Goal: Task Accomplishment & Management: Complete application form

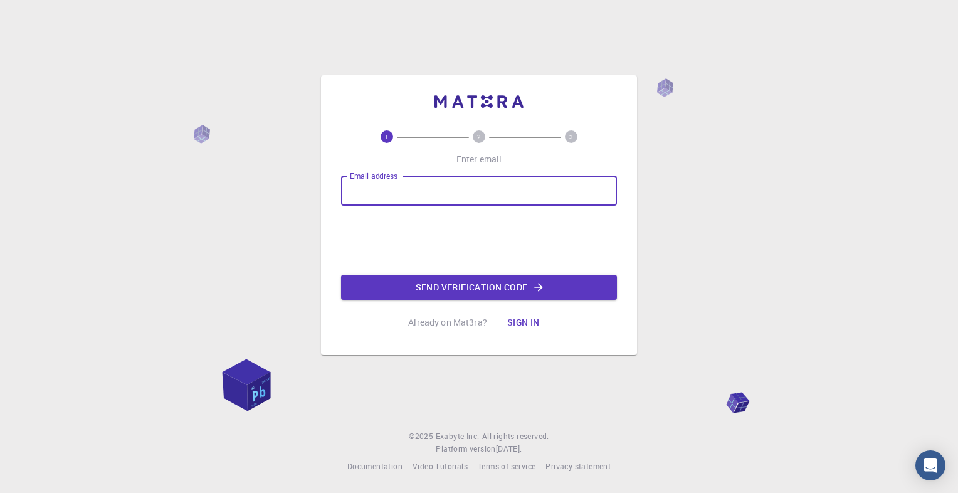
click at [441, 196] on input "Email address" at bounding box center [479, 191] width 276 height 30
type input "[EMAIL_ADDRESS][DOMAIN_NAME]"
click at [453, 292] on button "Send verification code" at bounding box center [479, 287] width 276 height 25
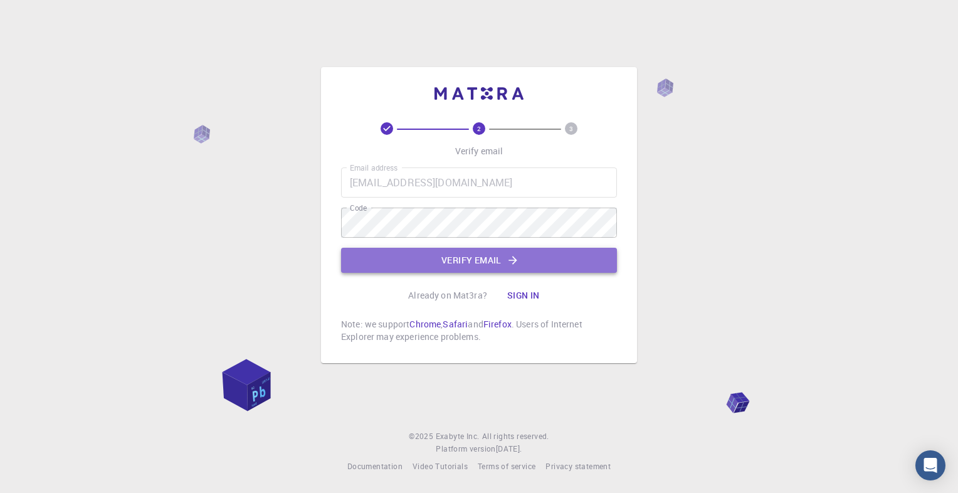
click at [521, 250] on button "Verify email" at bounding box center [479, 260] width 276 height 25
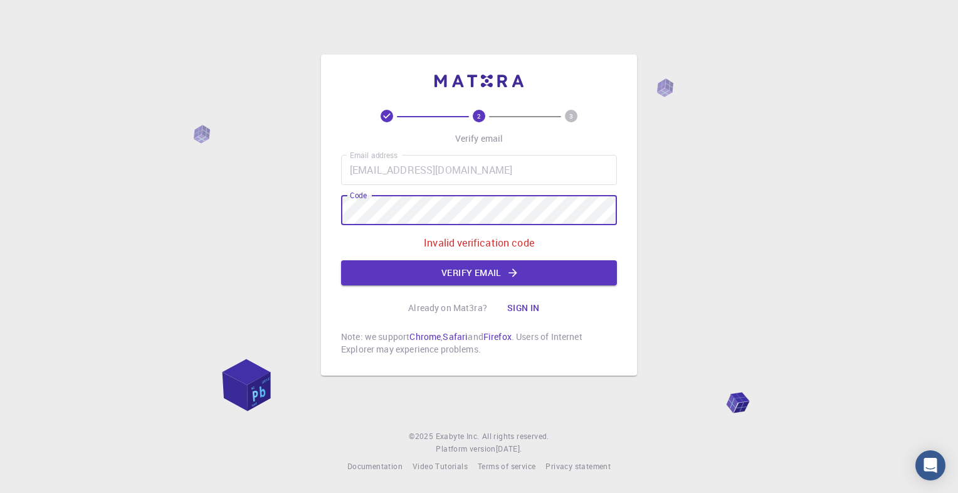
click at [306, 207] on div "2 3 Verify email Email address [EMAIL_ADDRESS][DOMAIN_NAME] Email address Code …" at bounding box center [479, 246] width 958 height 493
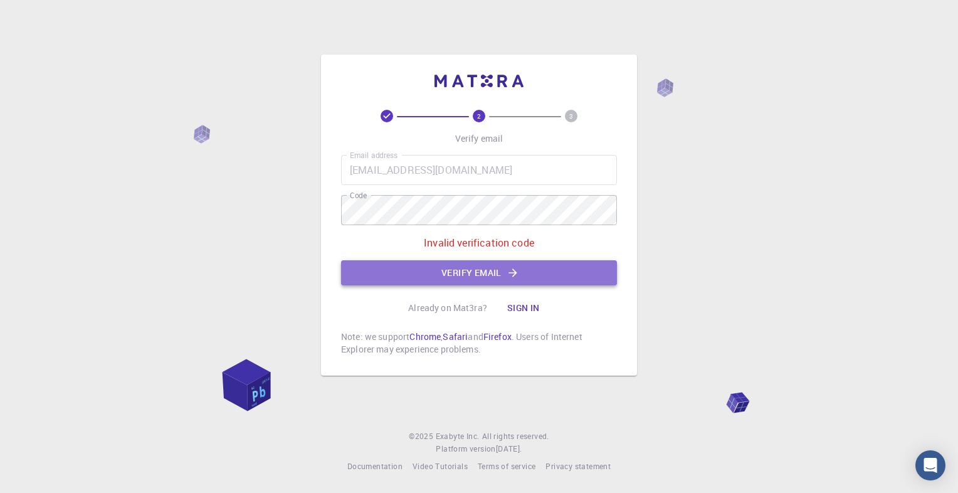
click at [379, 268] on button "Verify email" at bounding box center [479, 272] width 276 height 25
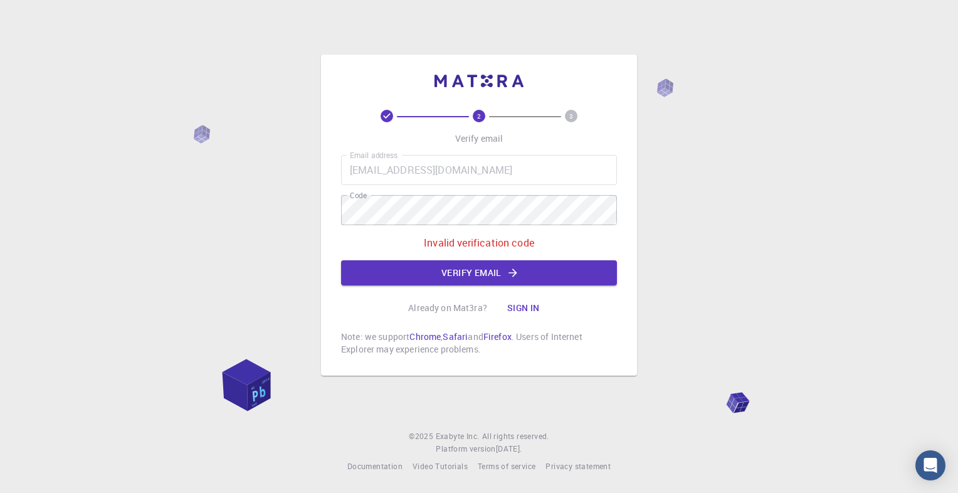
click at [386, 118] on icon at bounding box center [387, 116] width 13 height 13
click at [451, 115] on span "2" at bounding box center [479, 116] width 82 height 13
